Goal: Transaction & Acquisition: Purchase product/service

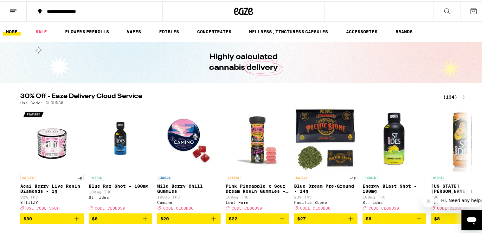
click at [57, 12] on div "**********" at bounding box center [98, 10] width 108 height 4
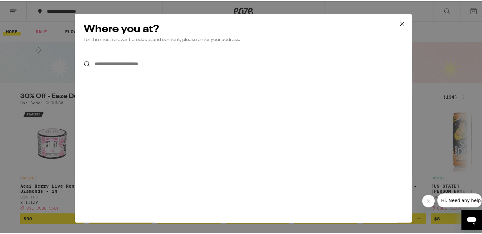
click at [401, 24] on icon at bounding box center [402, 23] width 4 height 4
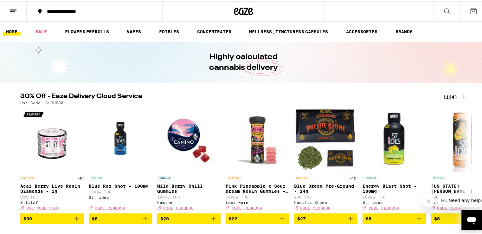
click at [446, 97] on div "(134)" at bounding box center [454, 96] width 23 height 8
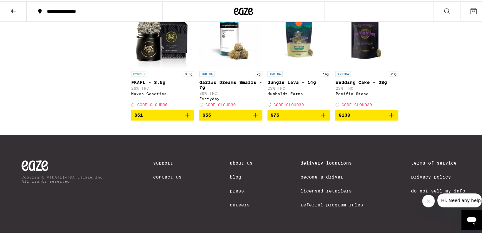
scroll to position [3294, 0]
